Goal: Find specific page/section: Find specific page/section

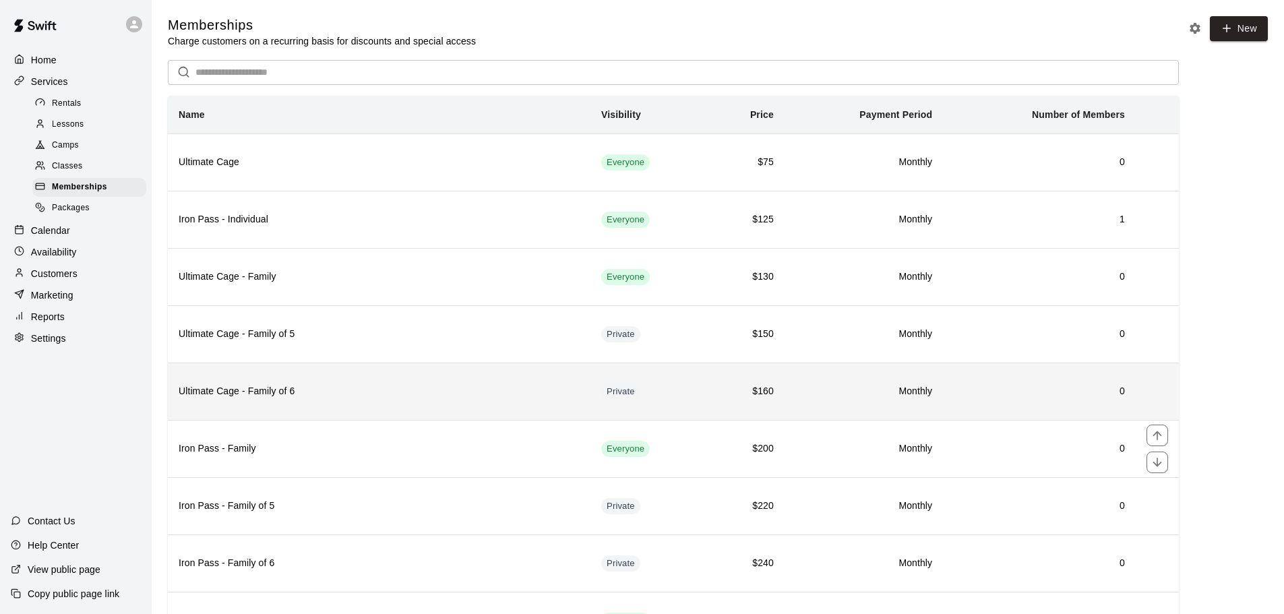
scroll to position [247, 0]
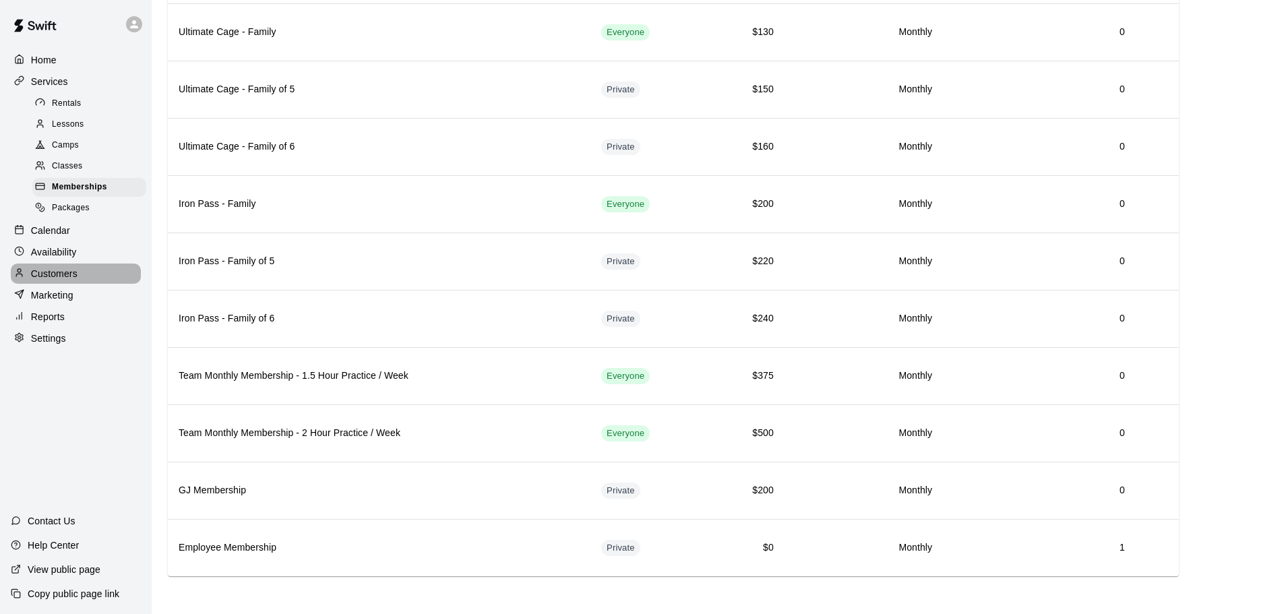
click at [46, 280] on p "Customers" at bounding box center [54, 273] width 46 height 13
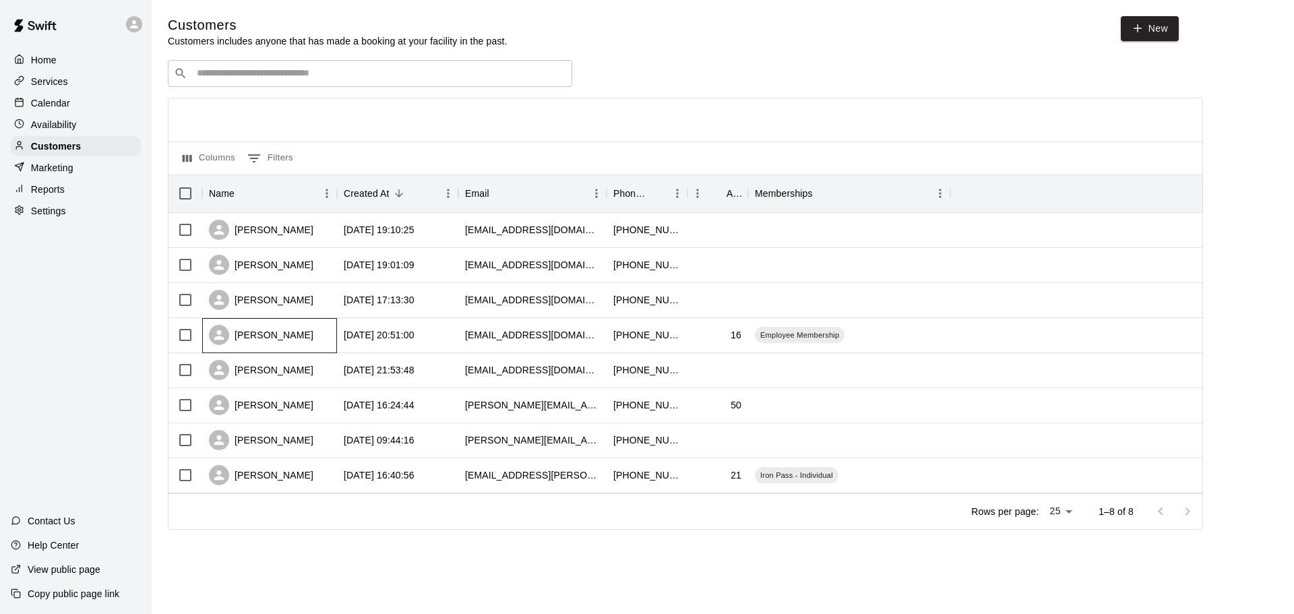
click at [302, 342] on div "[PERSON_NAME]" at bounding box center [261, 335] width 104 height 20
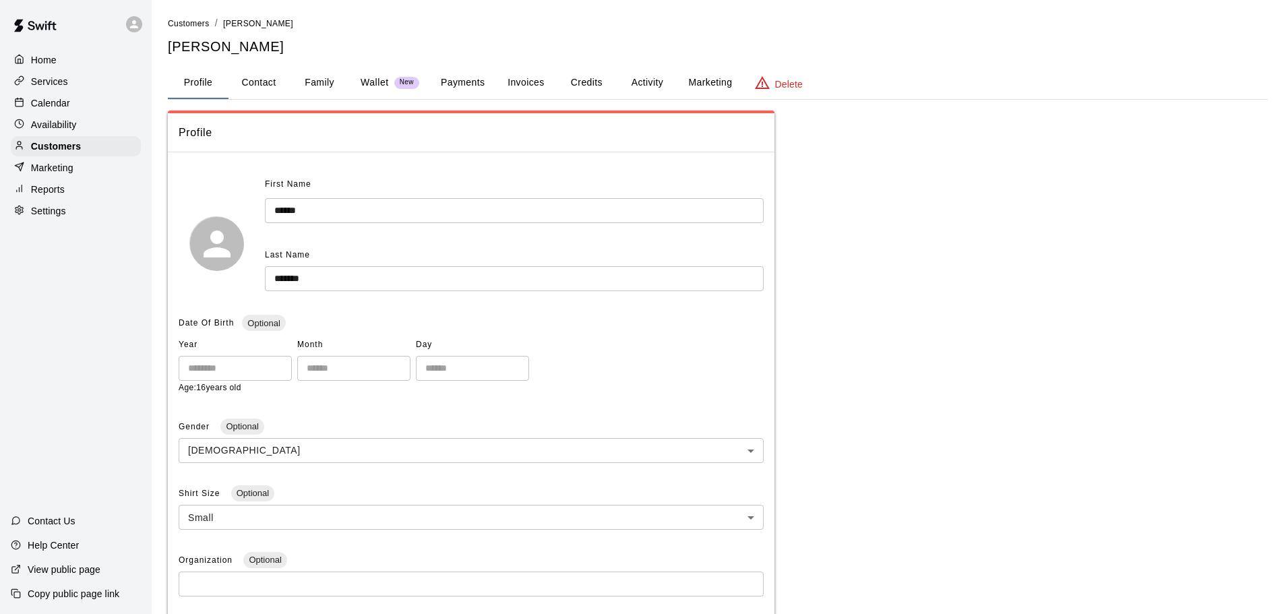
click at [904, 340] on div "Profile First Name ****** ​ Last Name ******* ​ Date Of Birth Optional Year ***…" at bounding box center [718, 500] width 1100 height 778
click at [107, 61] on div "Home" at bounding box center [76, 60] width 130 height 20
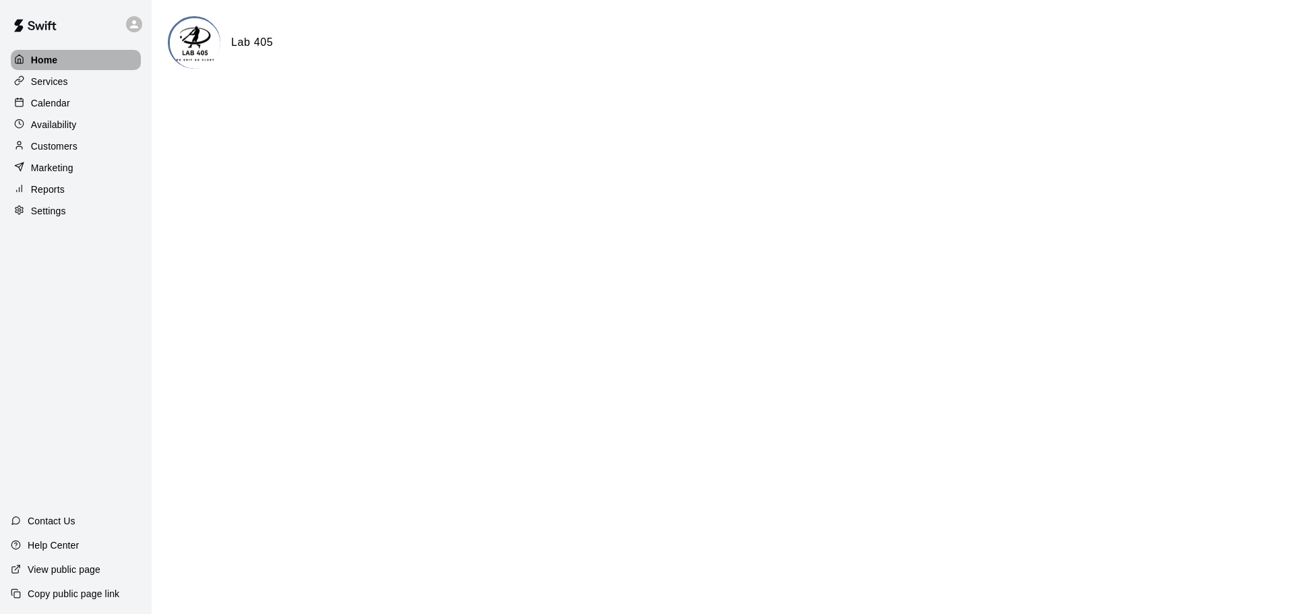
click at [63, 60] on div "Home" at bounding box center [76, 60] width 130 height 20
